Goal: Task Accomplishment & Management: Manage account settings

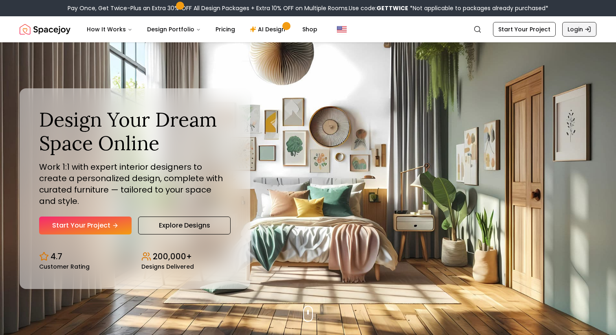
click at [583, 33] on link "Login" at bounding box center [579, 29] width 34 height 15
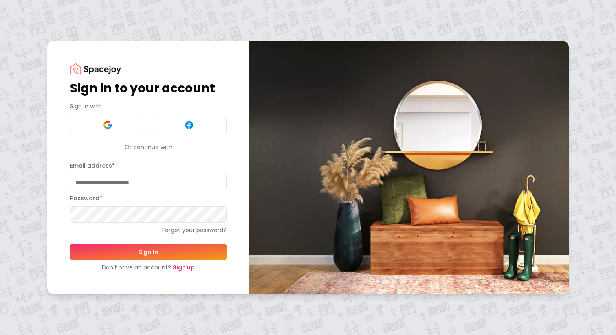
click at [183, 267] on link "Sign up" at bounding box center [184, 268] width 22 height 8
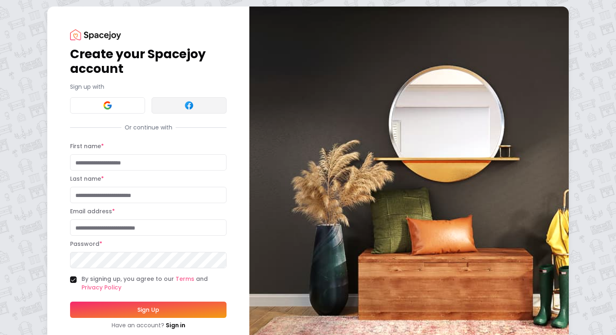
scroll to position [24, 0]
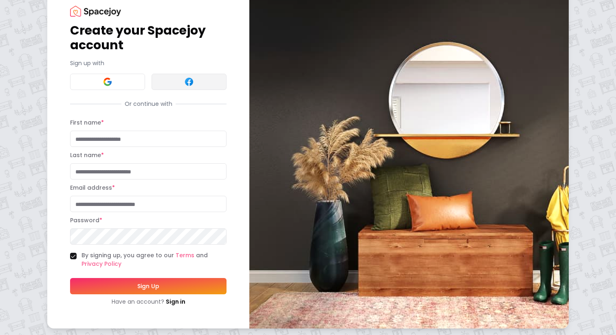
click at [187, 88] on button at bounding box center [189, 82] width 75 height 16
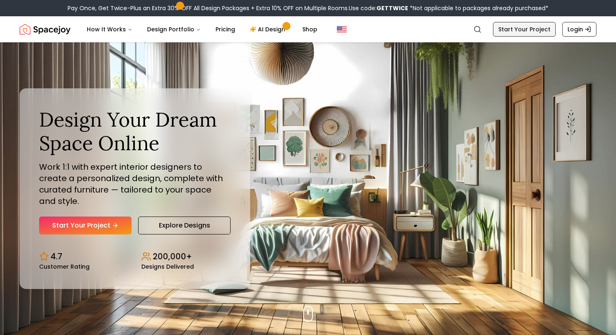
click at [537, 24] on link "Start Your Project" at bounding box center [524, 29] width 63 height 15
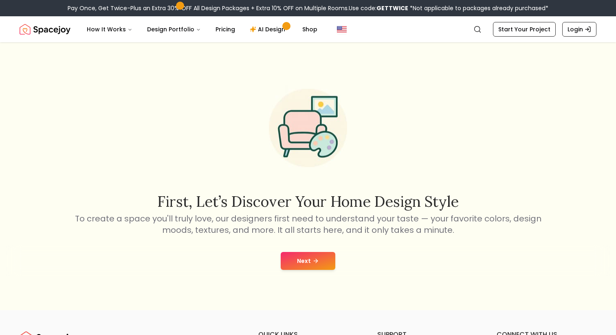
click at [573, 39] on nav "Spacejoy Search How It Works Design Portfolio Pricing AI Design Shop Search Sta…" at bounding box center [308, 29] width 577 height 26
click at [573, 35] on link "Login" at bounding box center [579, 29] width 34 height 15
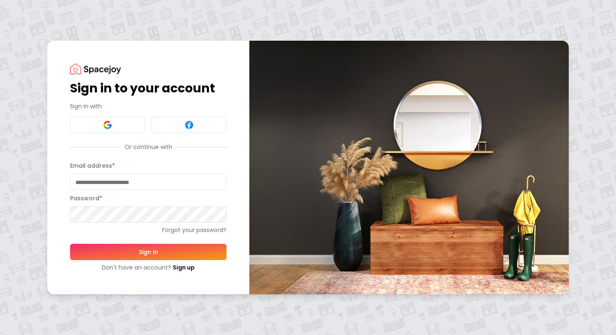
click at [186, 134] on div "Sign in to your account Sign in with Or continue with Email address * Password …" at bounding box center [148, 168] width 157 height 208
click at [187, 130] on img at bounding box center [189, 125] width 10 height 10
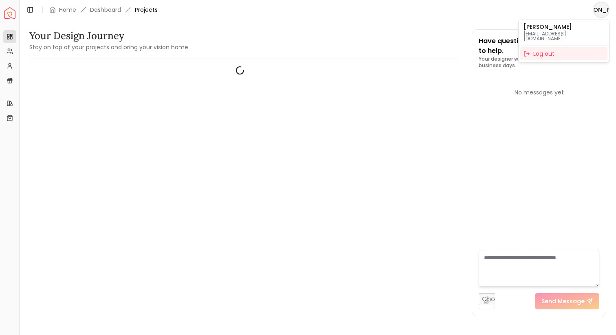
click at [309, 96] on html "Spacejoy Dashboard Overview Projects My Referrals My Profile Gift Card Balance …" at bounding box center [308, 167] width 616 height 335
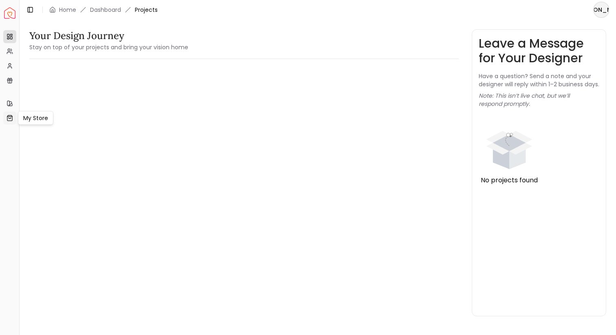
click at [4, 123] on link "My Store" at bounding box center [9, 118] width 13 height 13
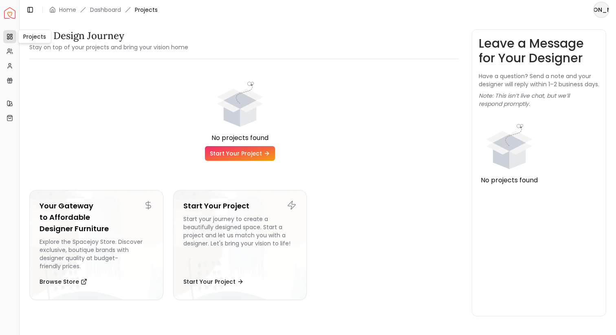
click at [13, 40] on link "Projects" at bounding box center [9, 36] width 13 height 13
click at [11, 51] on icon at bounding box center [11, 50] width 1 height 2
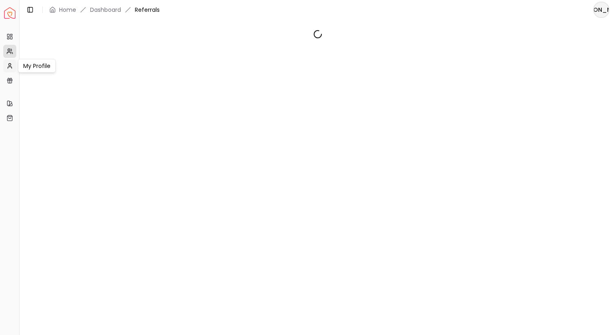
click at [11, 64] on icon at bounding box center [10, 66] width 7 height 7
